Goal: Information Seeking & Learning: Learn about a topic

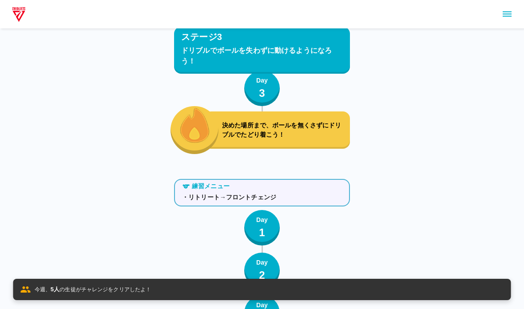
scroll to position [3416, 0]
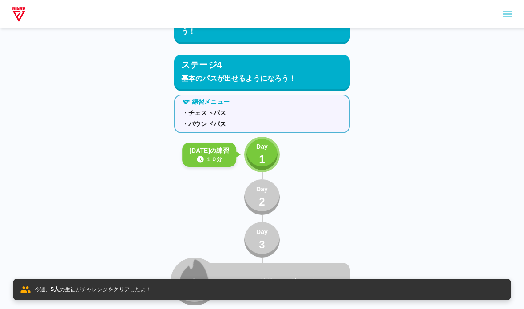
click at [266, 162] on div "Day 1" at bounding box center [262, 154] width 12 height 25
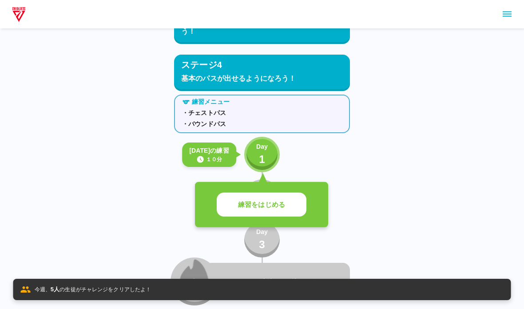
click at [244, 215] on button "練習をはじめる" at bounding box center [262, 205] width 90 height 24
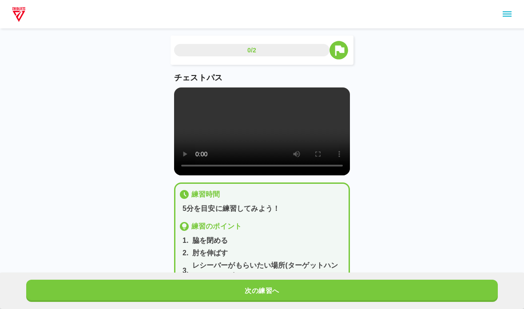
click at [184, 140] on video at bounding box center [262, 131] width 176 height 88
click at [176, 97] on video at bounding box center [262, 131] width 176 height 88
click at [143, 288] on button "次の練習へ" at bounding box center [262, 291] width 472 height 22
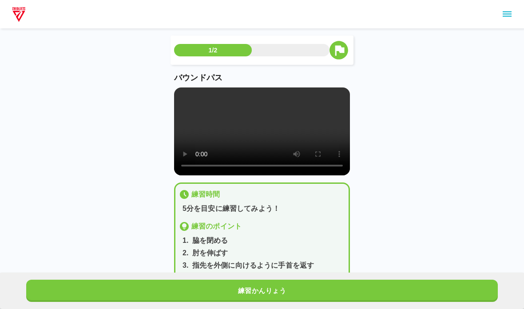
click at [178, 93] on video at bounding box center [262, 131] width 176 height 88
click at [138, 280] on button "練習かんりょう" at bounding box center [262, 291] width 472 height 22
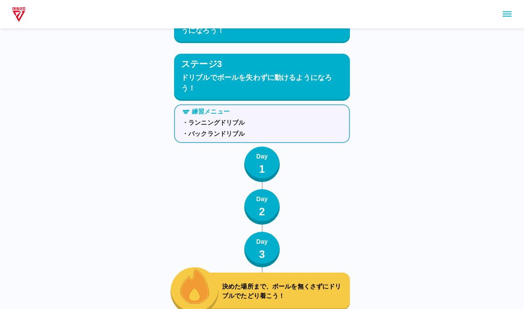
scroll to position [2426, 0]
click at [264, 163] on p "1" at bounding box center [262, 169] width 6 height 16
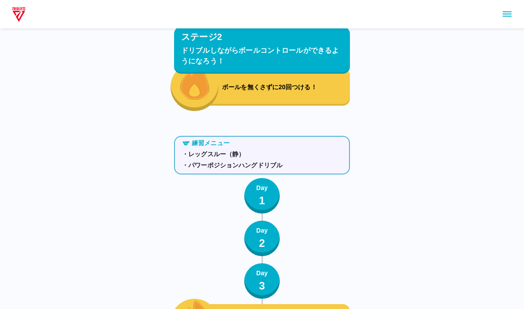
scroll to position [1618, 0]
